Goal: Information Seeking & Learning: Check status

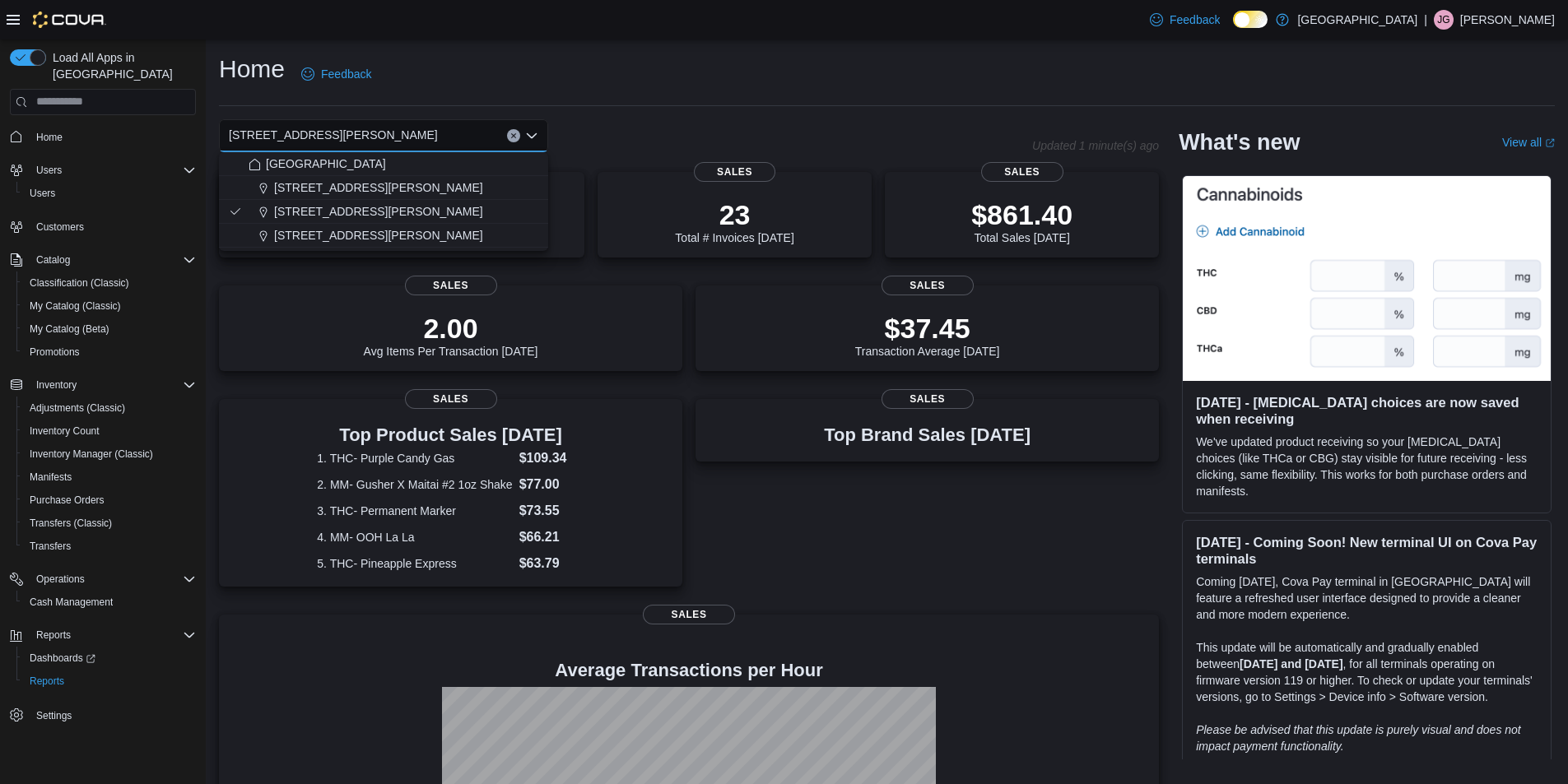
click at [526, 133] on icon "Close list of options" at bounding box center [532, 136] width 13 height 13
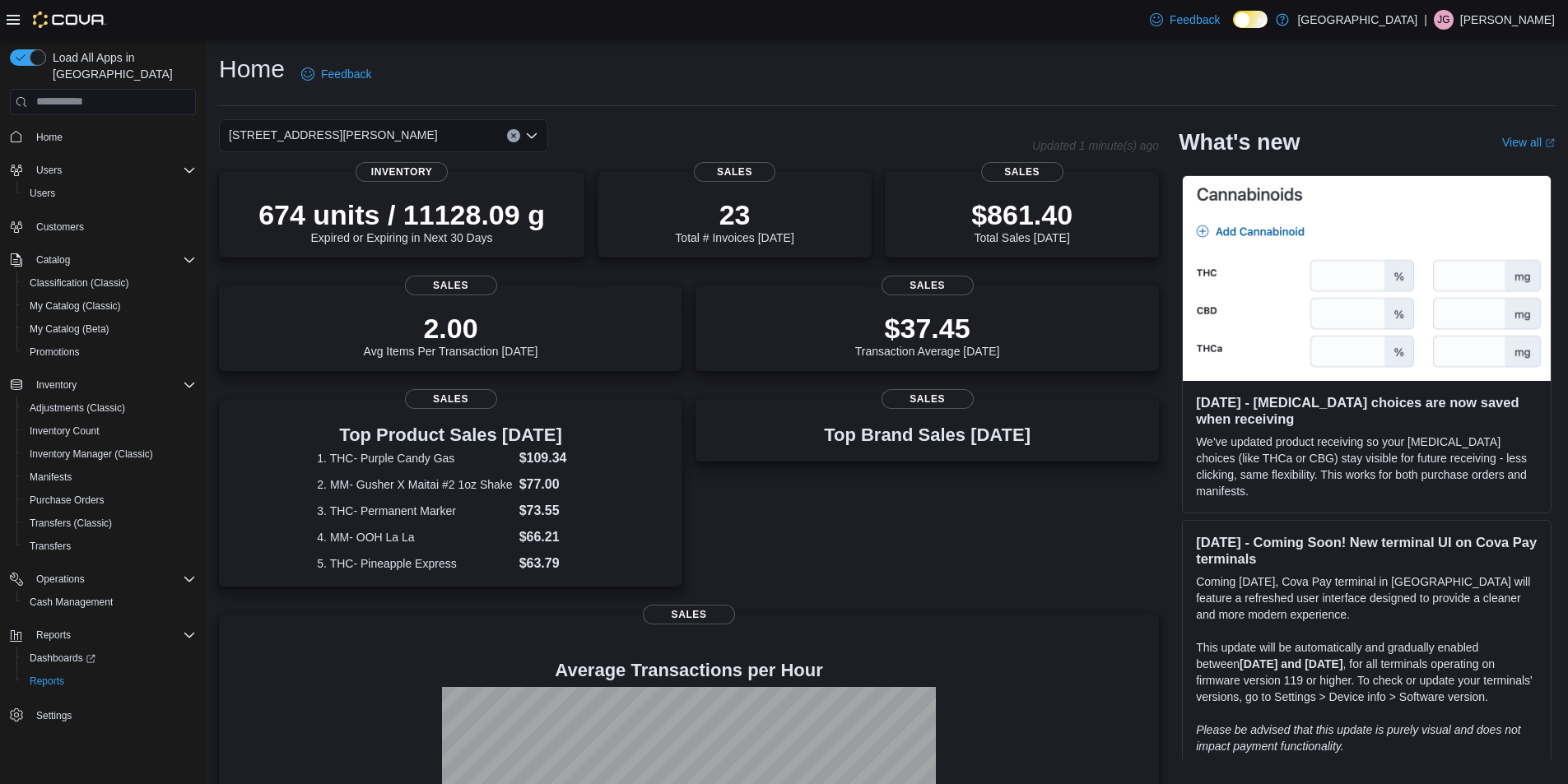
click at [533, 133] on icon "Open list of options" at bounding box center [532, 136] width 13 height 13
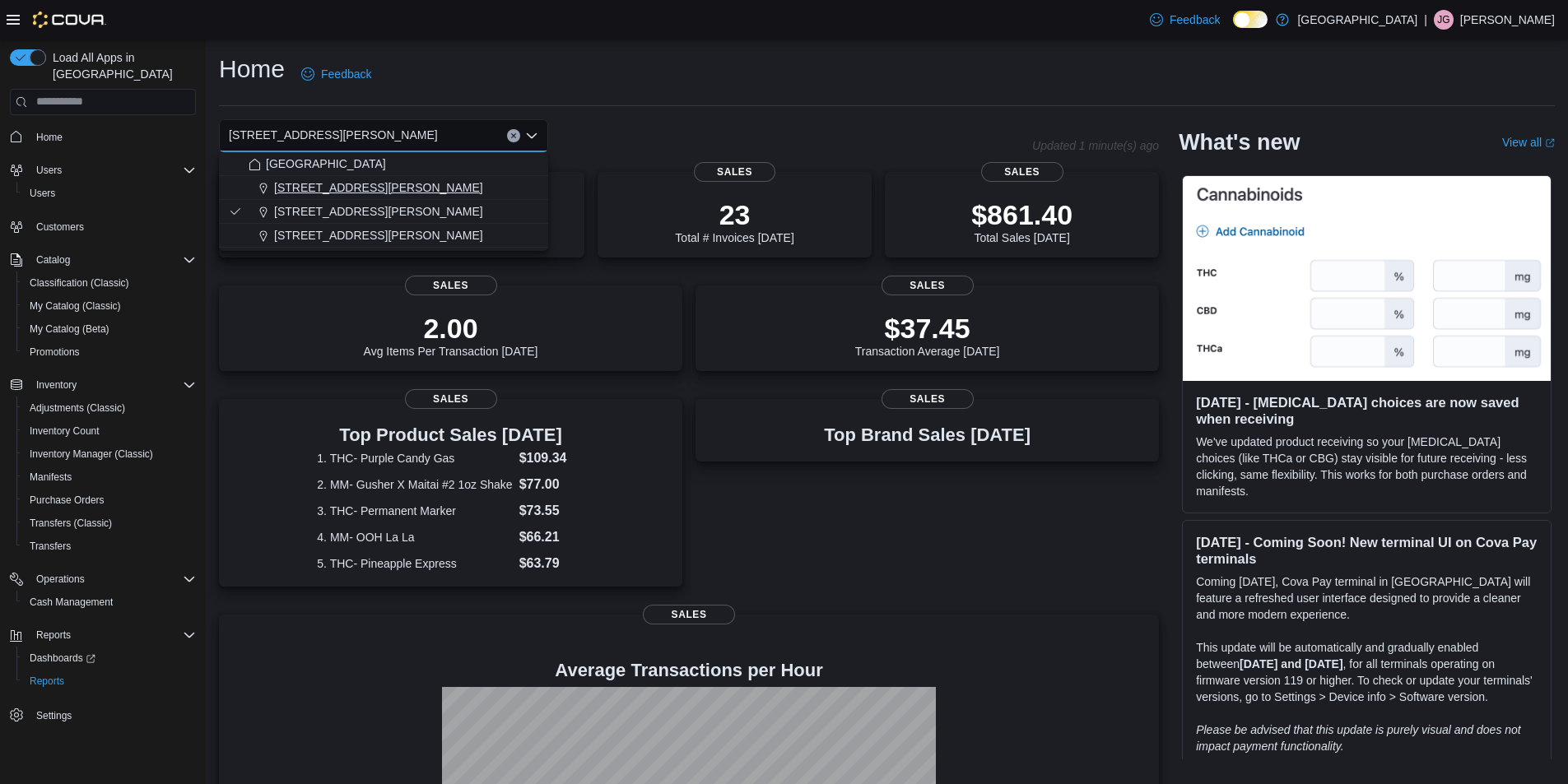
click at [350, 186] on span "[STREET_ADDRESS][PERSON_NAME]" at bounding box center [378, 188] width 209 height 16
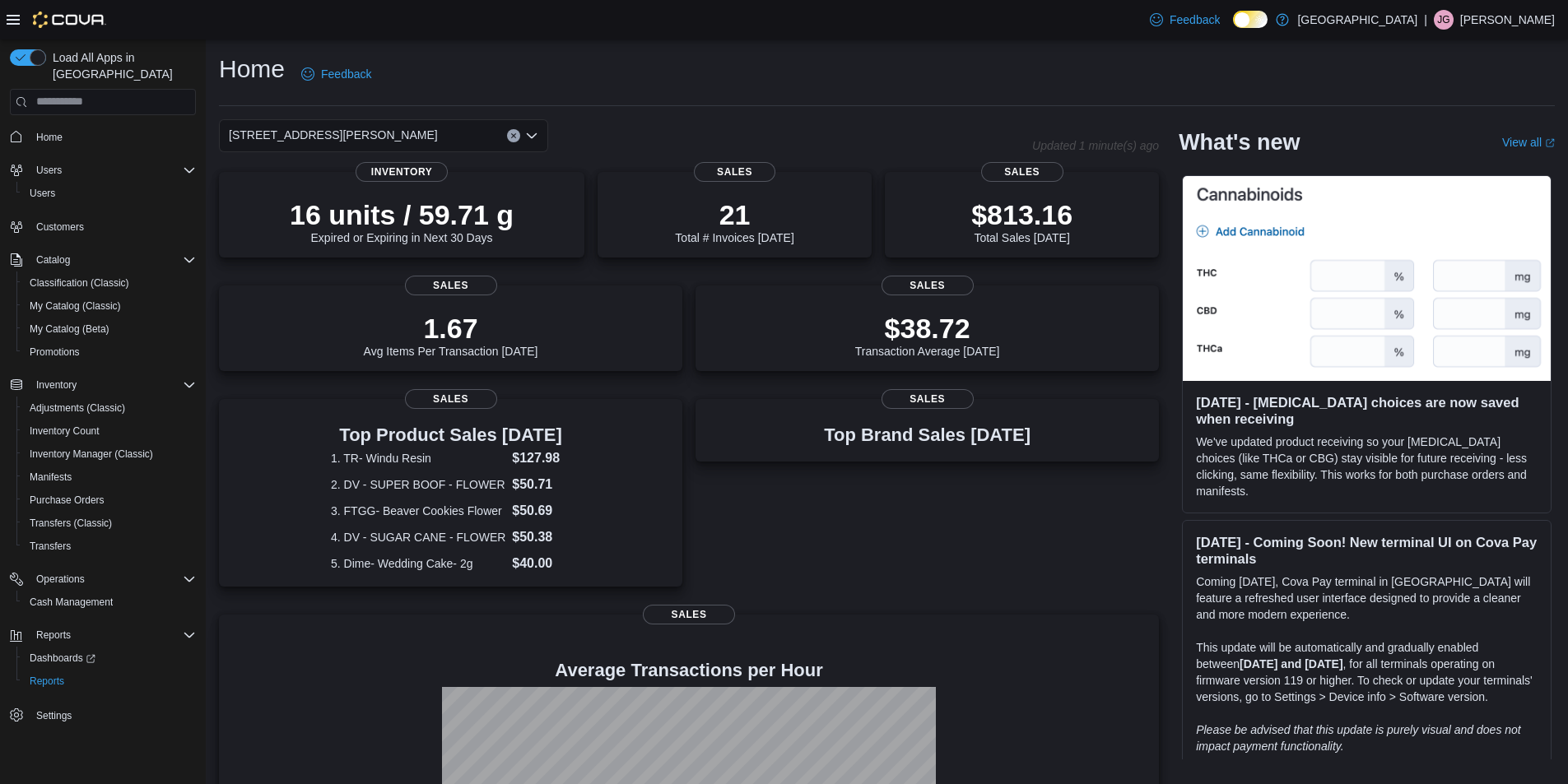
click at [766, 92] on div "Home Feedback" at bounding box center [886, 75] width 1335 height 43
click at [1061, 239] on div "$813.16 Total Sales Today" at bounding box center [1021, 219] width 101 height 46
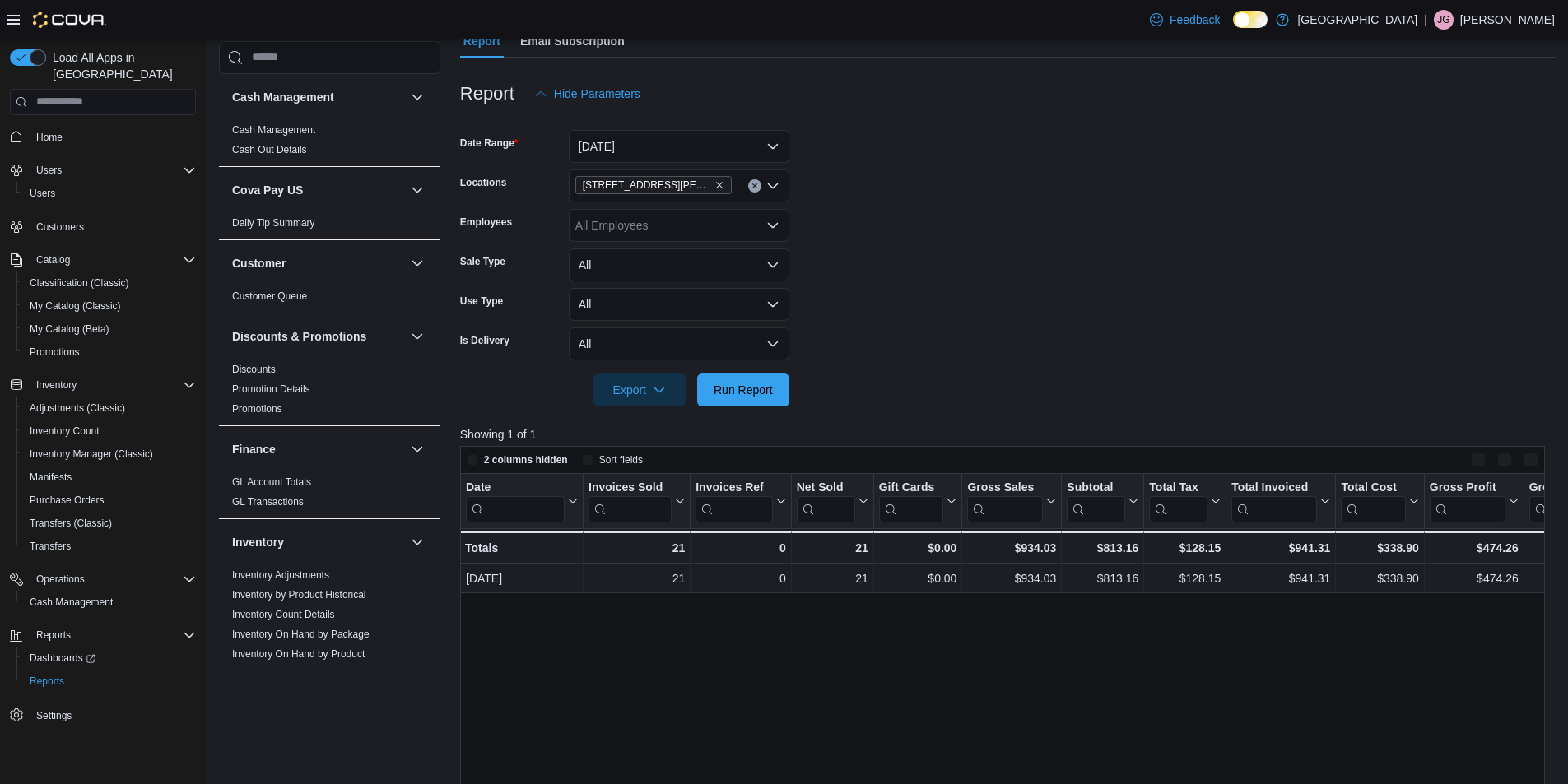
scroll to position [467, 0]
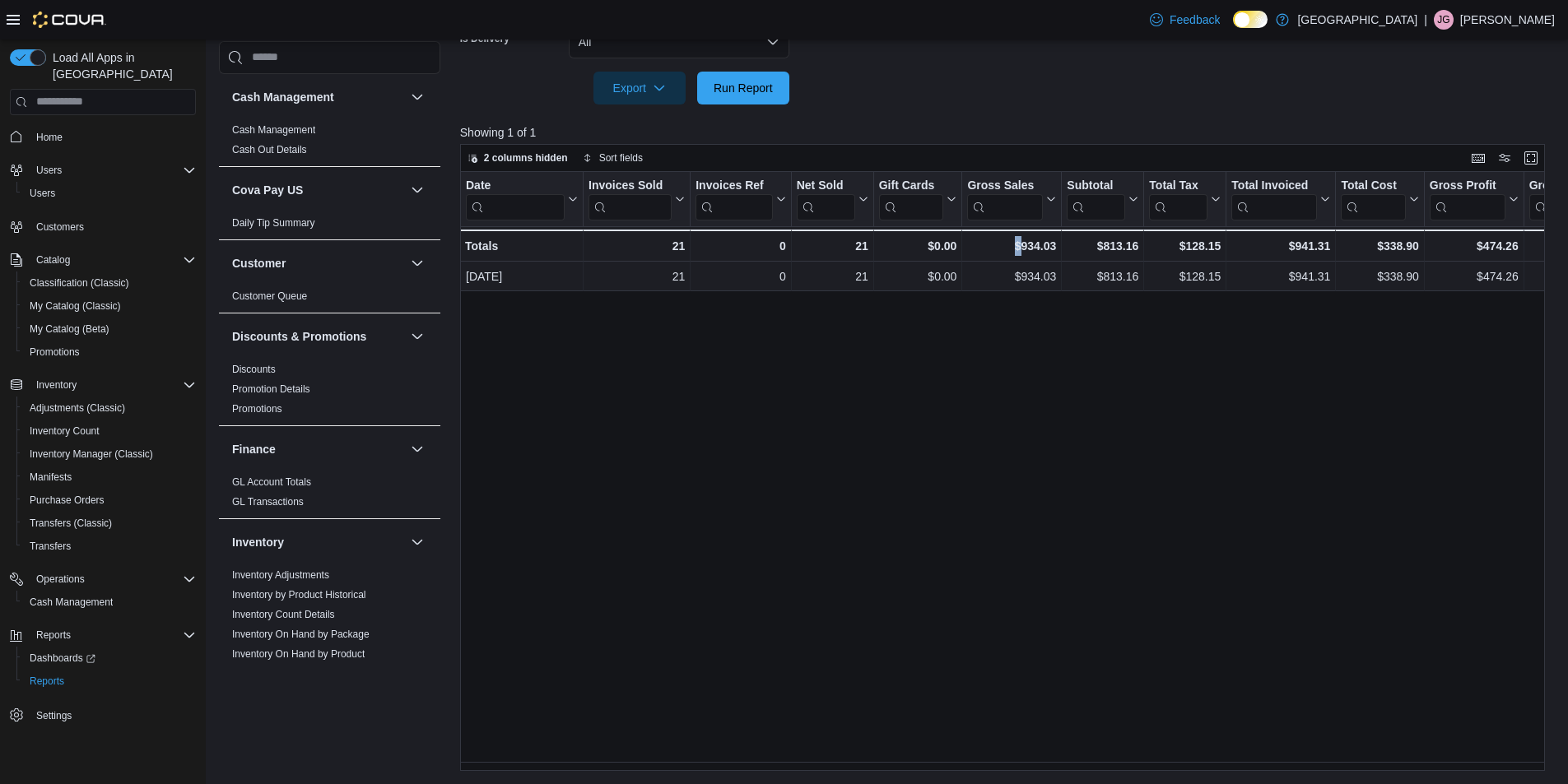
drag, startPoint x: 982, startPoint y: 762, endPoint x: 1018, endPoint y: 760, distance: 36.1
click at [1018, 760] on div "Date Click to view column header actions Invoices Sold Click to view column hea…" at bounding box center [1008, 471] width 1097 height 599
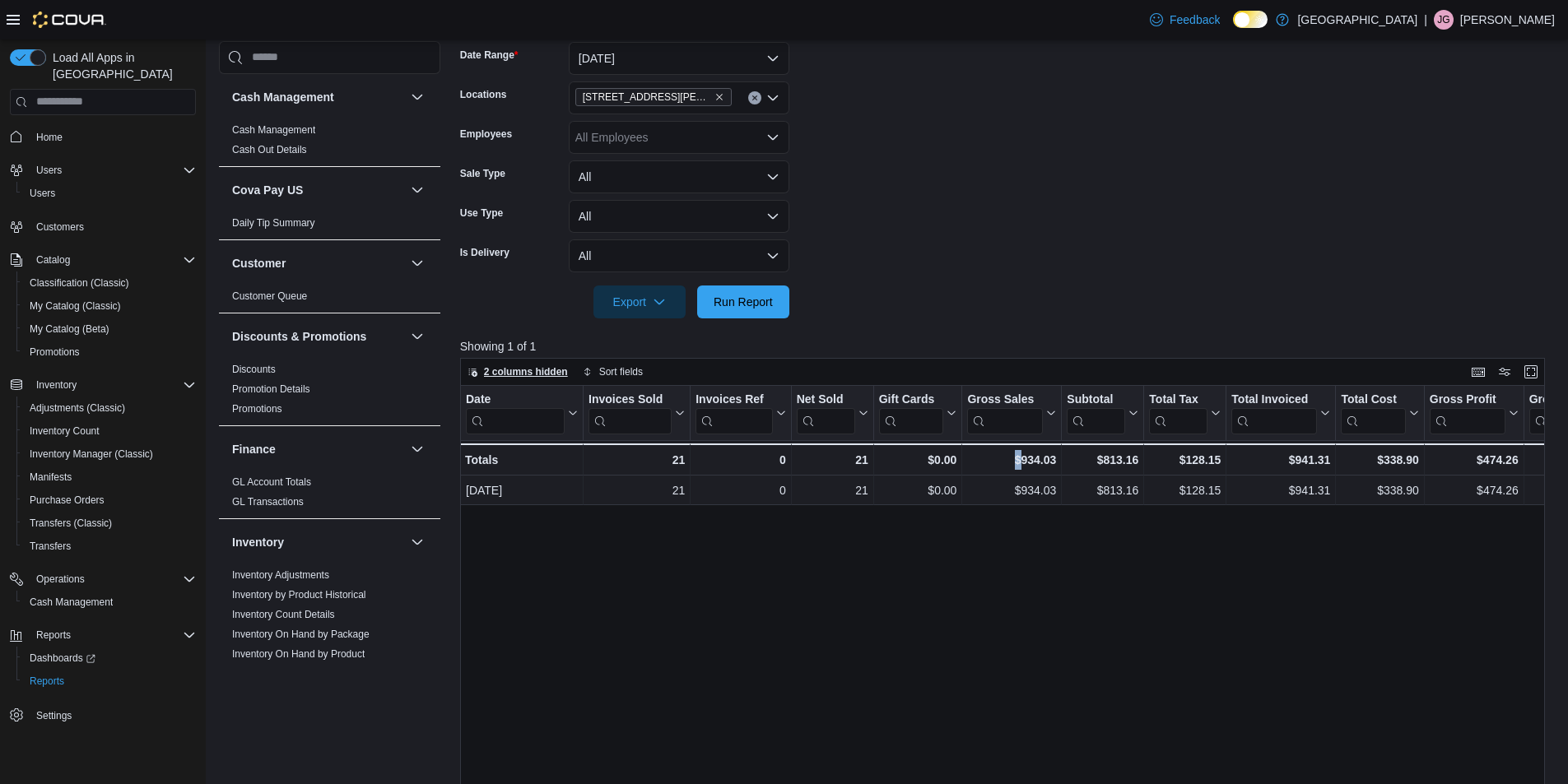
scroll to position [0, 0]
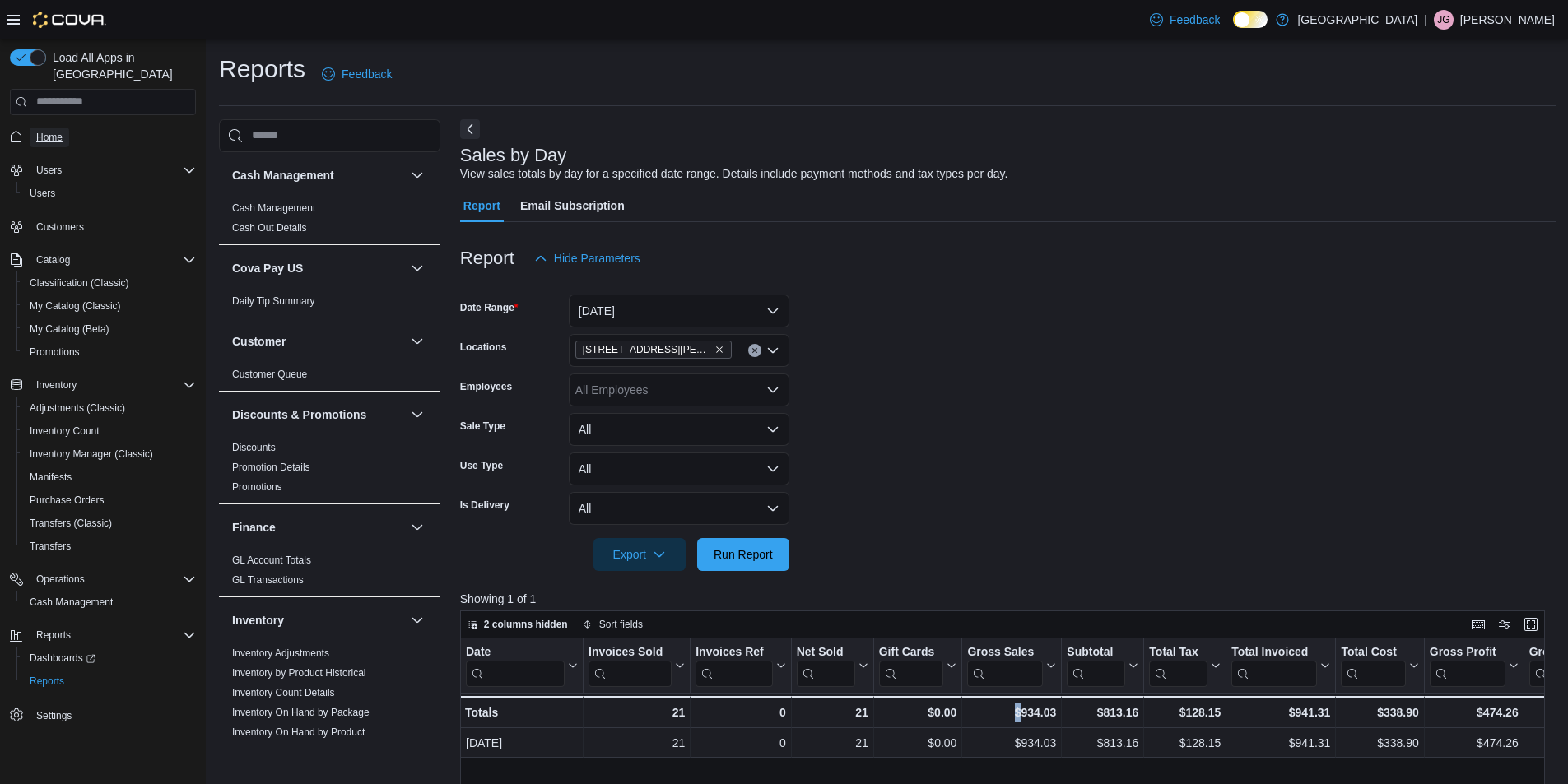
click at [55, 131] on span "Home" at bounding box center [48, 137] width 26 height 13
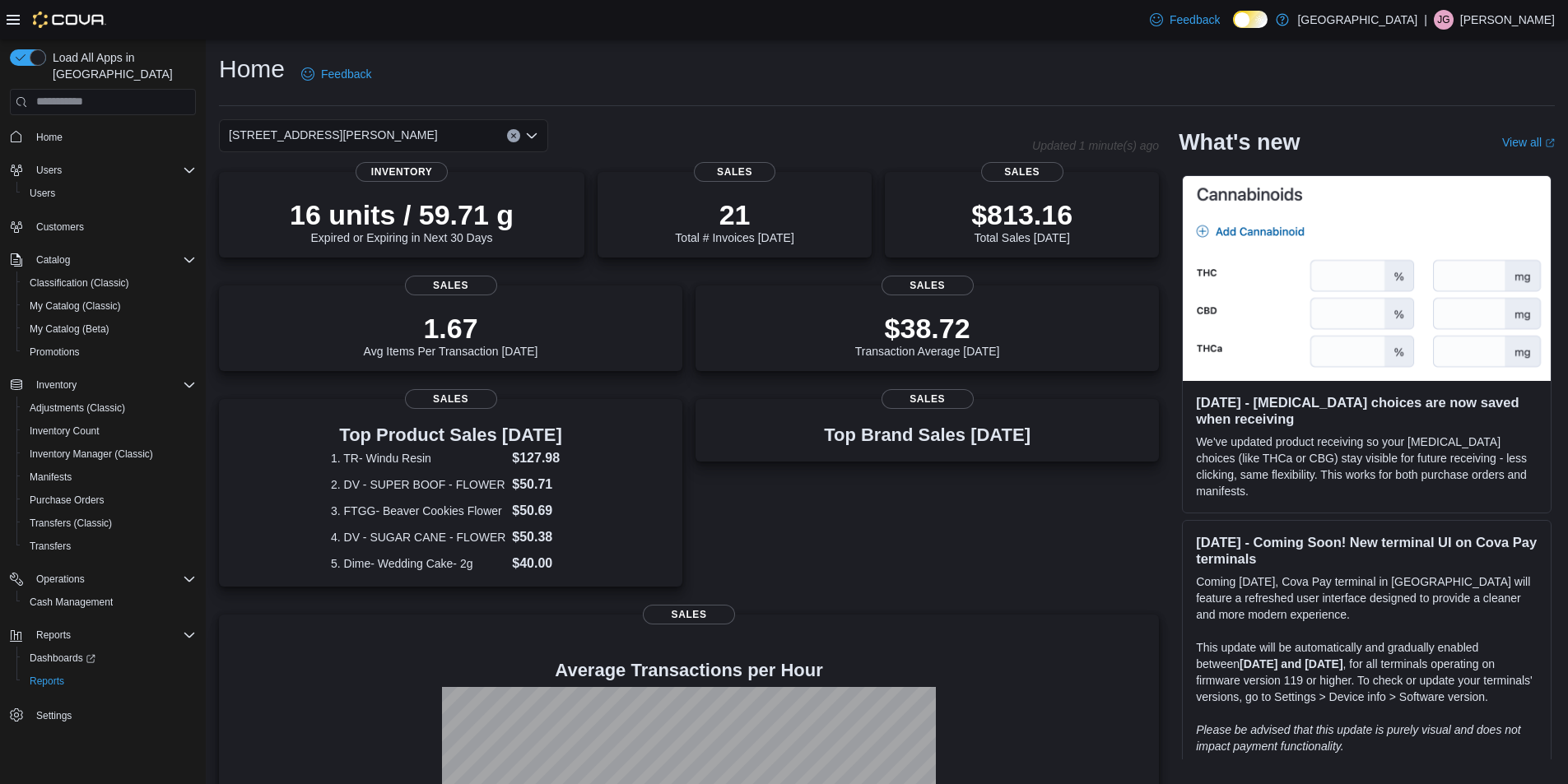
click at [514, 134] on icon "Clear input" at bounding box center [513, 136] width 6 height 6
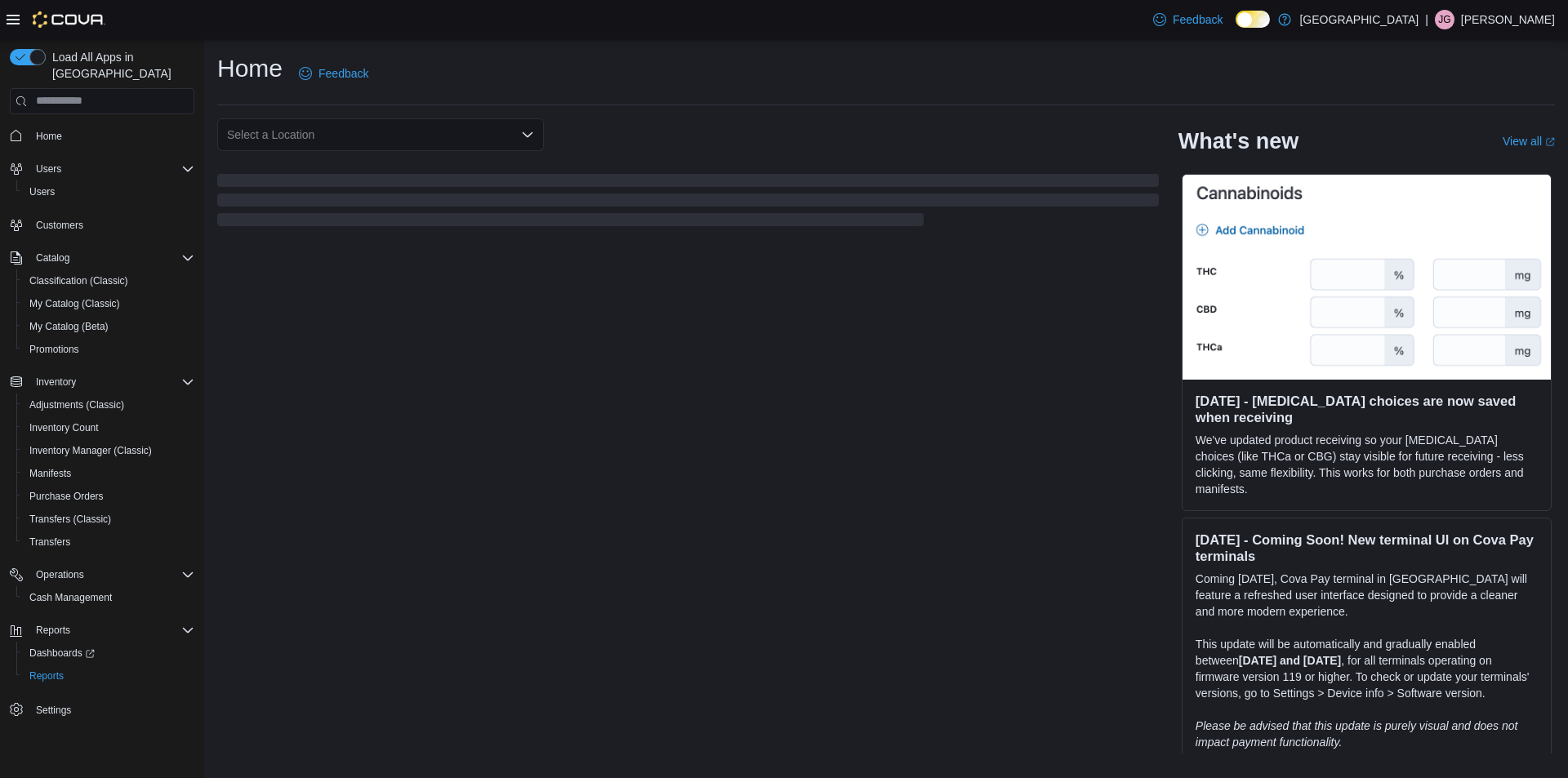
click at [804, 135] on div "Select a Location" at bounding box center [688, 135] width 942 height 33
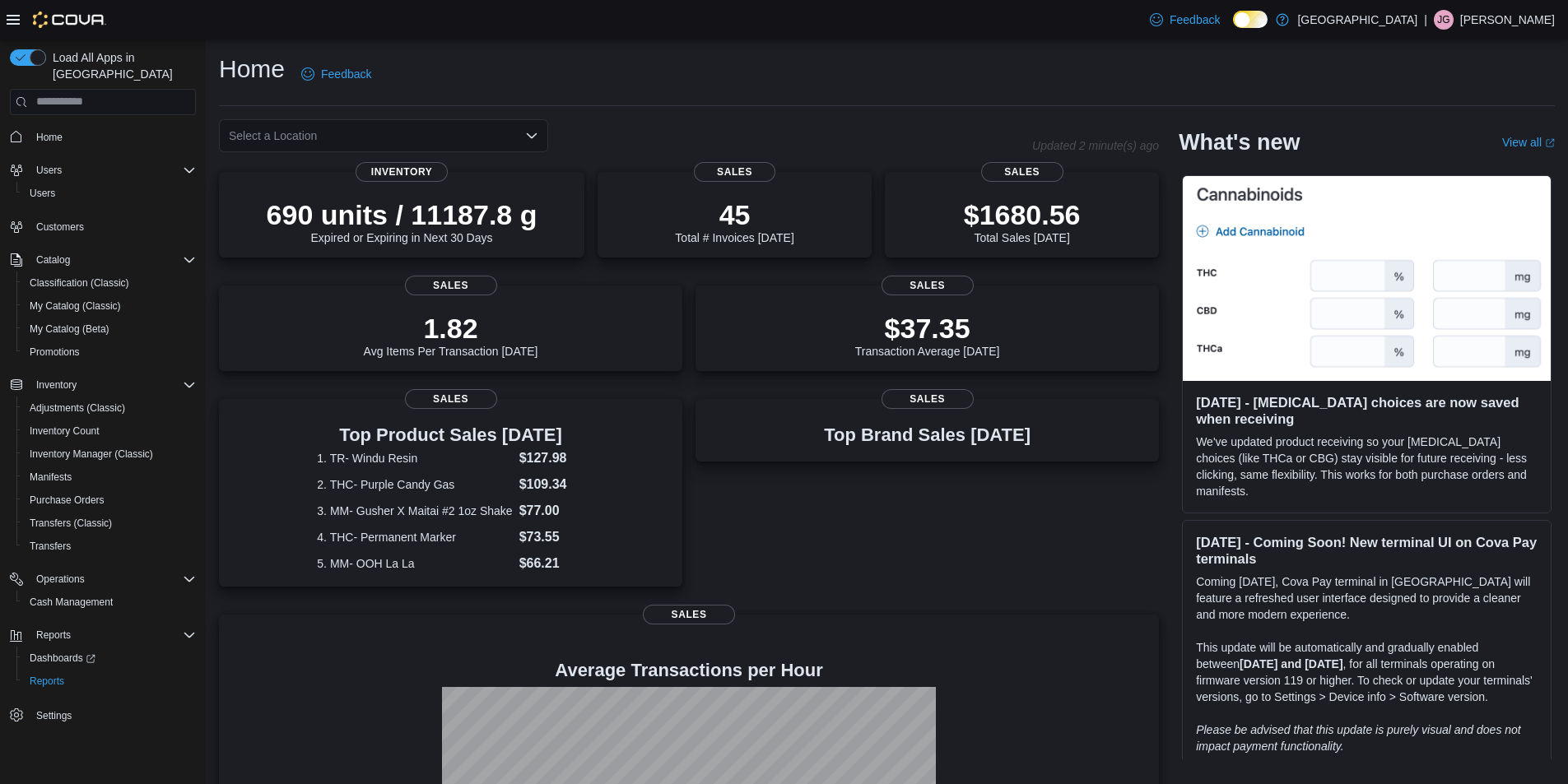
click at [526, 129] on icon "Open list of options" at bounding box center [532, 136] width 13 height 13
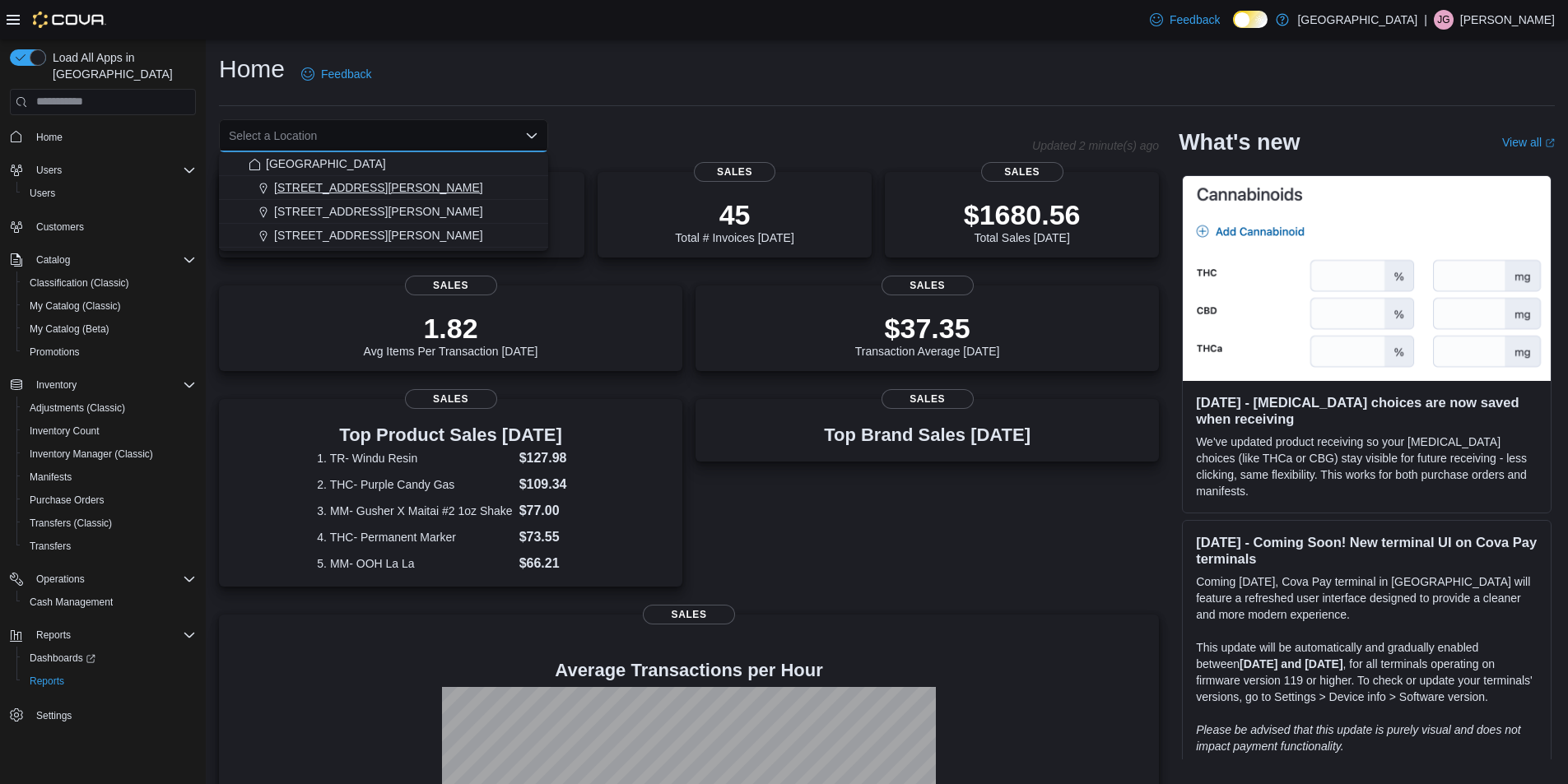
click at [282, 189] on span "[STREET_ADDRESS][PERSON_NAME]" at bounding box center [378, 188] width 209 height 16
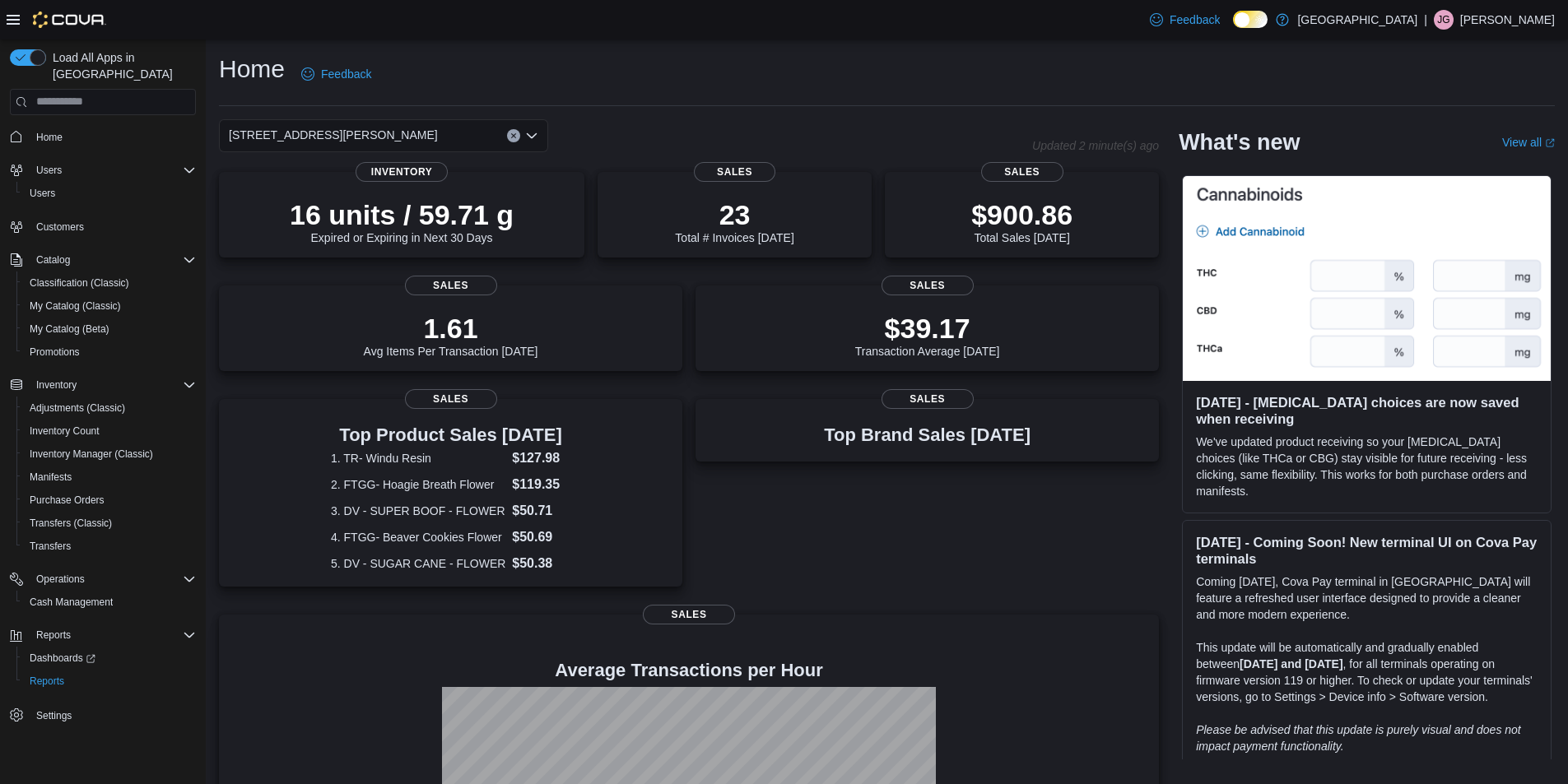
click at [902, 108] on div "Home Feedback 1165 McNutt Road Combo box. Selected. 1165 McNutt Road. Press Bac…" at bounding box center [886, 504] width 1362 height 929
click at [1063, 216] on p "$900.86" at bounding box center [1021, 213] width 101 height 33
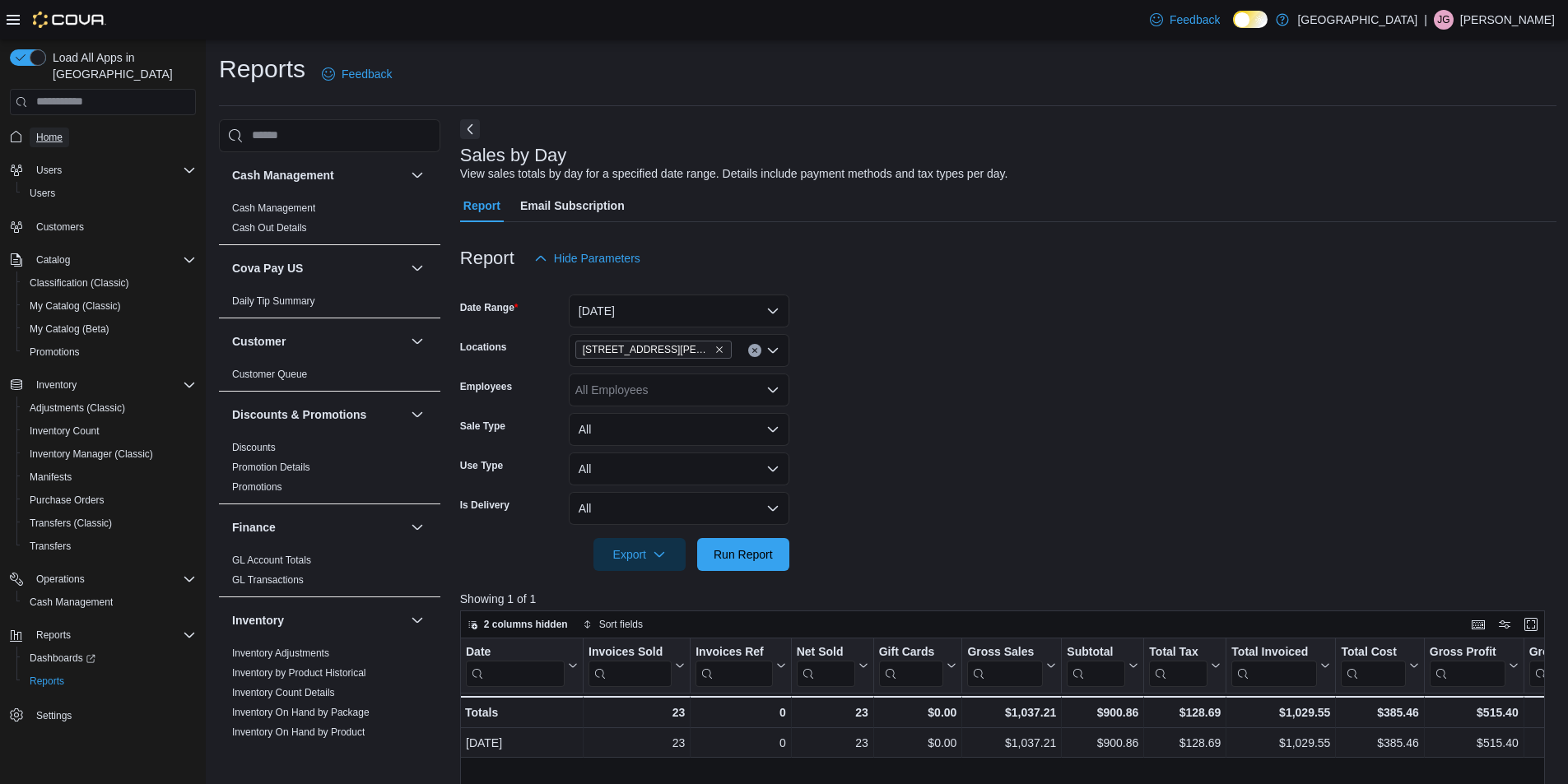
drag, startPoint x: 52, startPoint y: 116, endPoint x: 78, endPoint y: 115, distance: 26.0
click at [52, 131] on span "Home" at bounding box center [48, 137] width 26 height 13
